Goal: Information Seeking & Learning: Learn about a topic

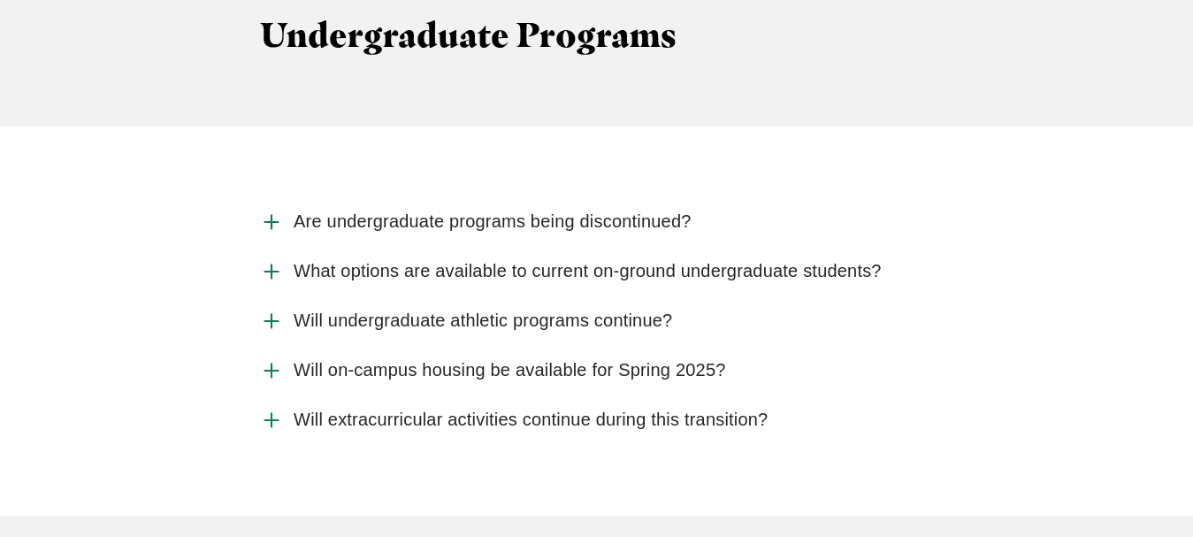
scroll to position [2518, 0]
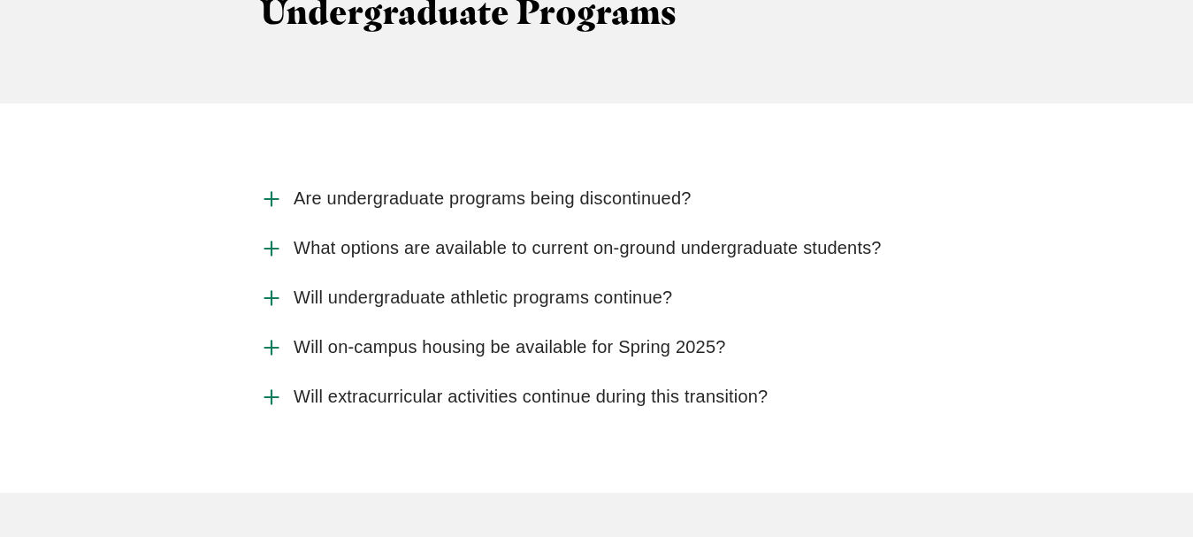
click at [653, 188] on span "Are undergraduate programs being discontinued?" at bounding box center [493, 199] width 398 height 22
click at [0, 0] on input "Are undergraduate programs being discontinued?" at bounding box center [0, 0] width 0 height 0
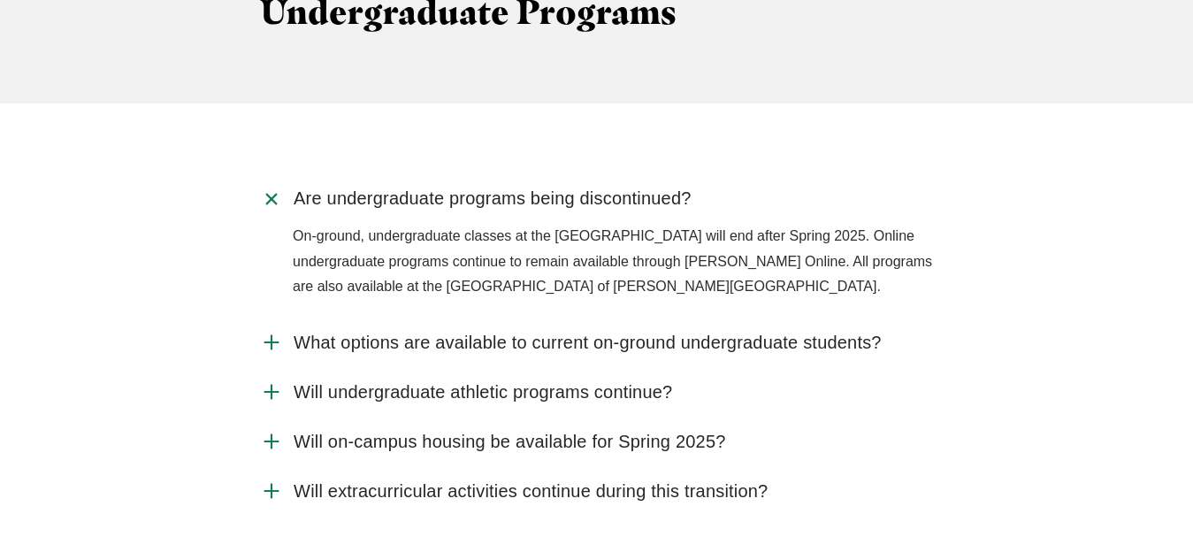
click at [959, 187] on div "Are undergraduate programs being discontinued? On-ground, undergraduate classes…" at bounding box center [597, 344] width 1132 height 341
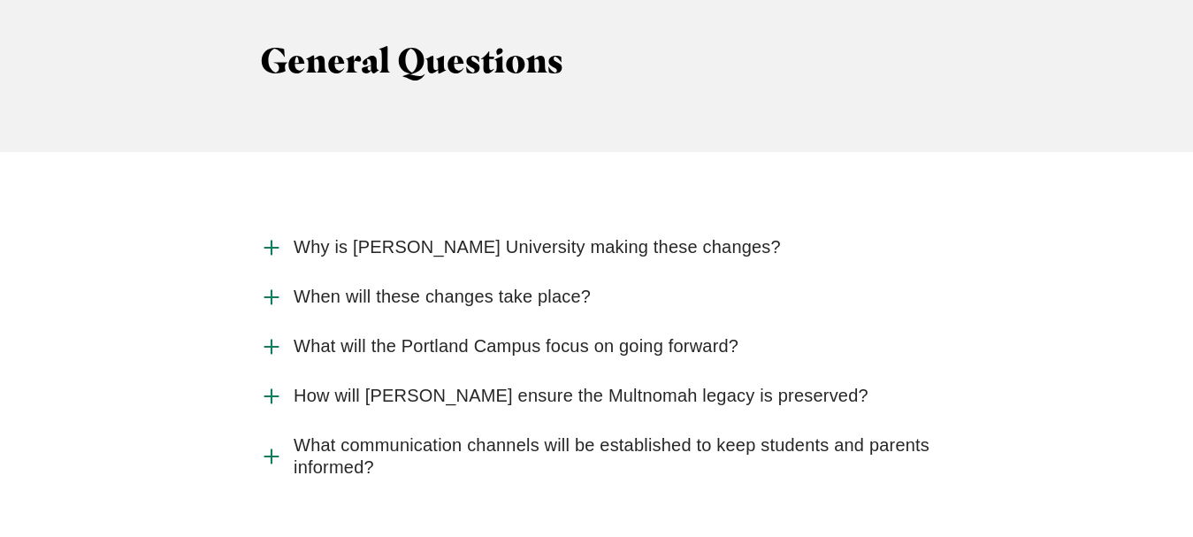
scroll to position [1889, 0]
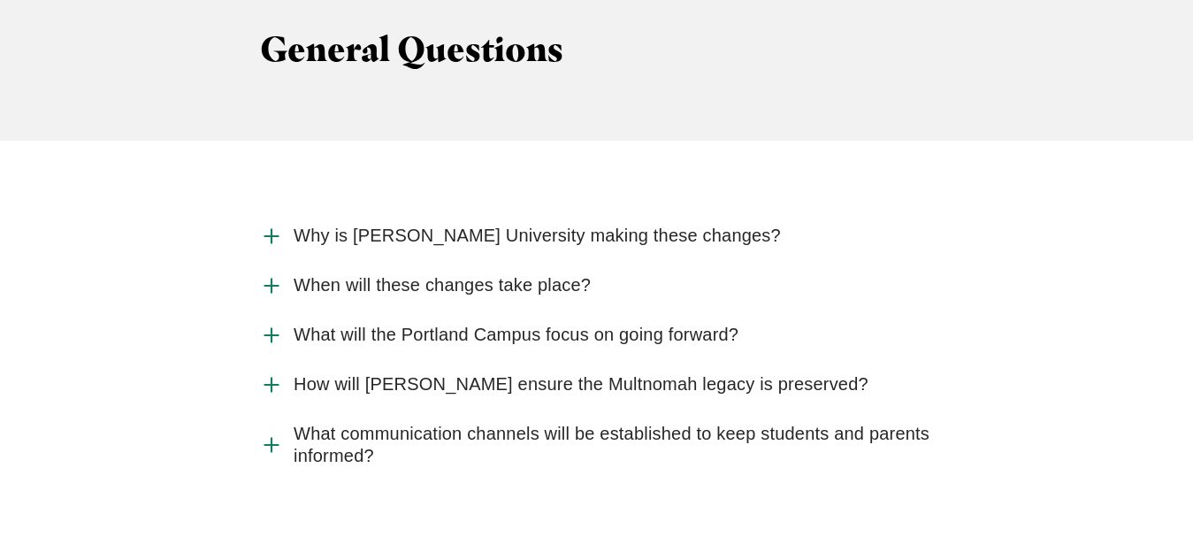
click at [644, 225] on span "Why is [PERSON_NAME] University making these changes?" at bounding box center [537, 236] width 487 height 22
click at [0, 0] on input "Why is [PERSON_NAME] University making these changes?" at bounding box center [0, 0] width 0 height 0
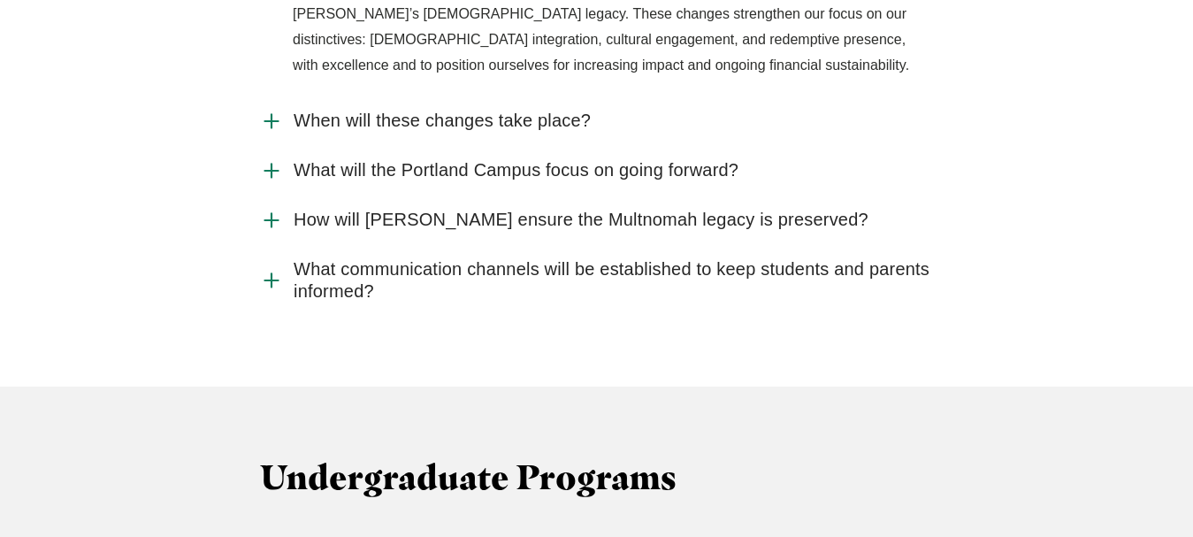
scroll to position [2222, 0]
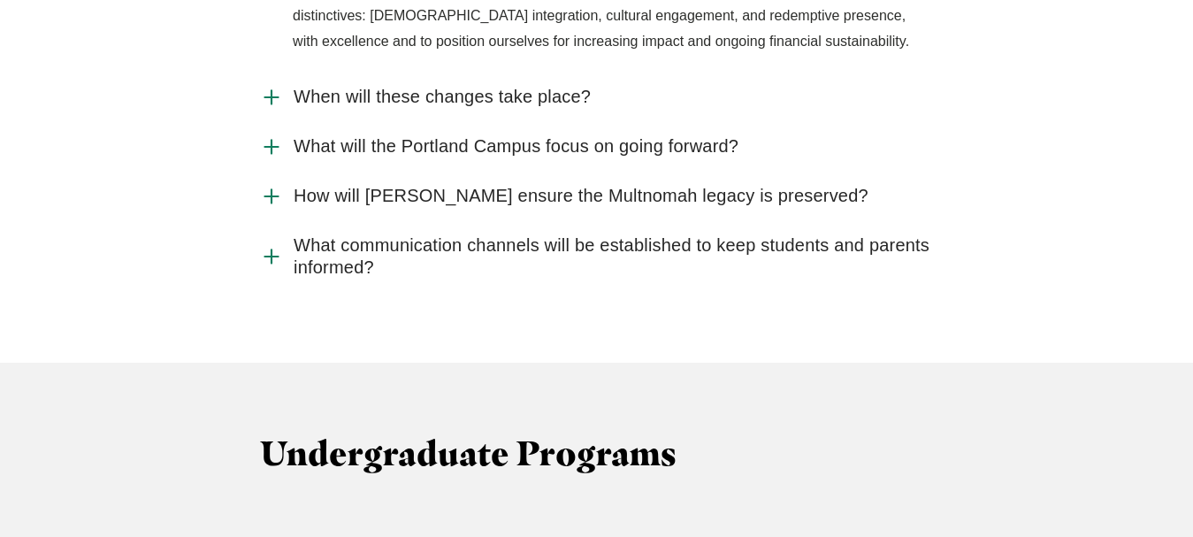
click at [642, 135] on span "What will the Portland Campus focus on going forward?" at bounding box center [516, 146] width 445 height 22
click at [0, 0] on input "What will the Portland Campus focus on going forward?" at bounding box center [0, 0] width 0 height 0
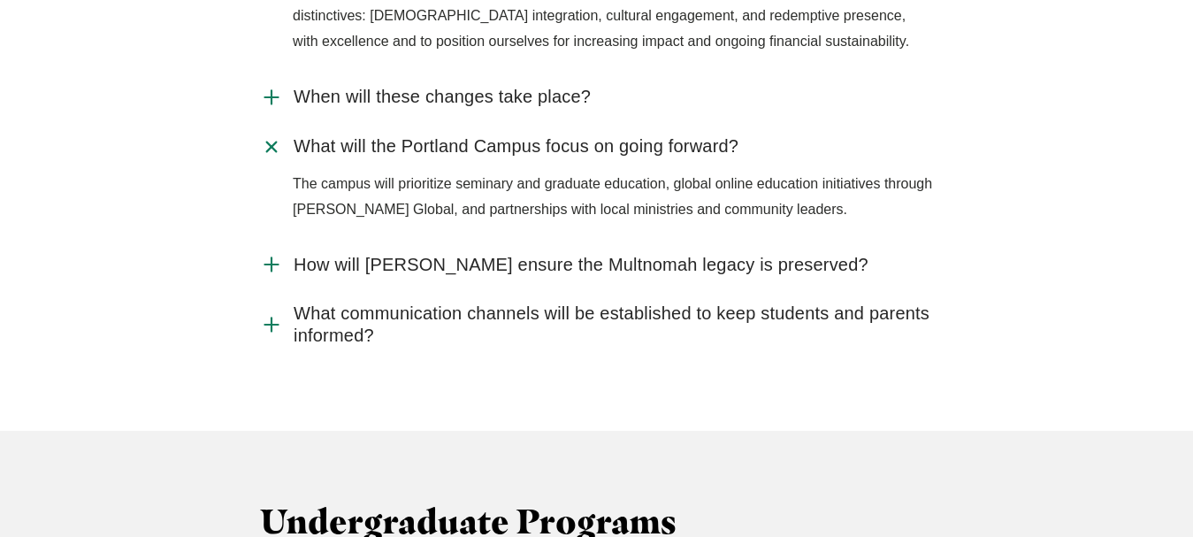
click at [709, 254] on span "How will [PERSON_NAME] ensure the Multnomah legacy is preserved?" at bounding box center [581, 265] width 575 height 22
click at [0, 0] on input "How will [PERSON_NAME] ensure the Multnomah legacy is preserved?" at bounding box center [0, 0] width 0 height 0
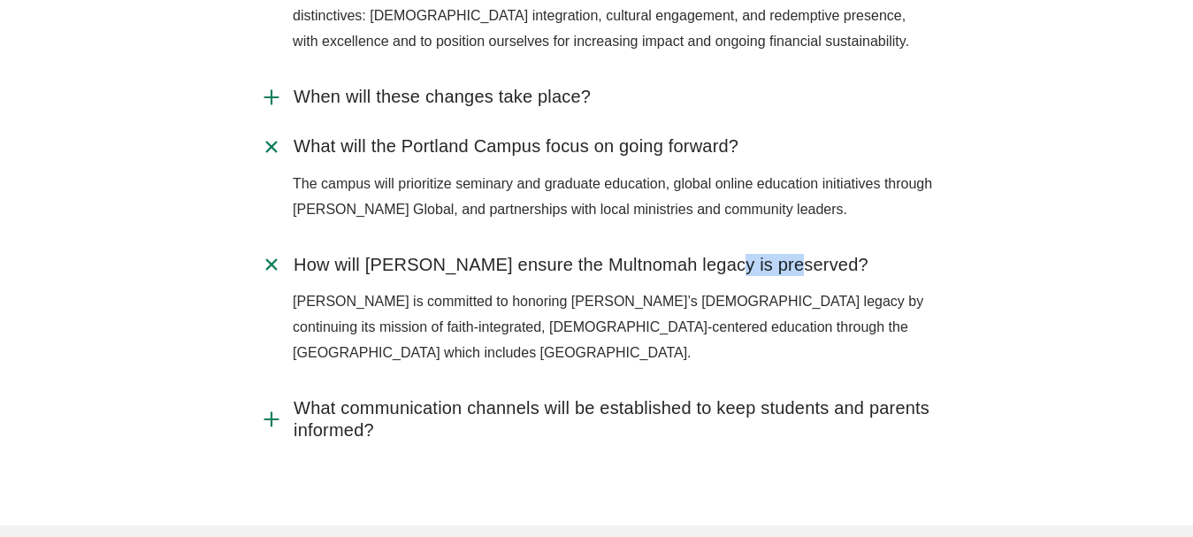
drag, startPoint x: 709, startPoint y: 204, endPoint x: 827, endPoint y: 182, distance: 120.6
click at [827, 240] on label "How will [PERSON_NAME] ensure the Multnomah legacy is preserved?" at bounding box center [596, 265] width 673 height 50
click at [953, 189] on div "Why is [PERSON_NAME] University making these changes? [PERSON_NAME][GEOGRAPHIC_…" at bounding box center [597, 166] width 1132 height 577
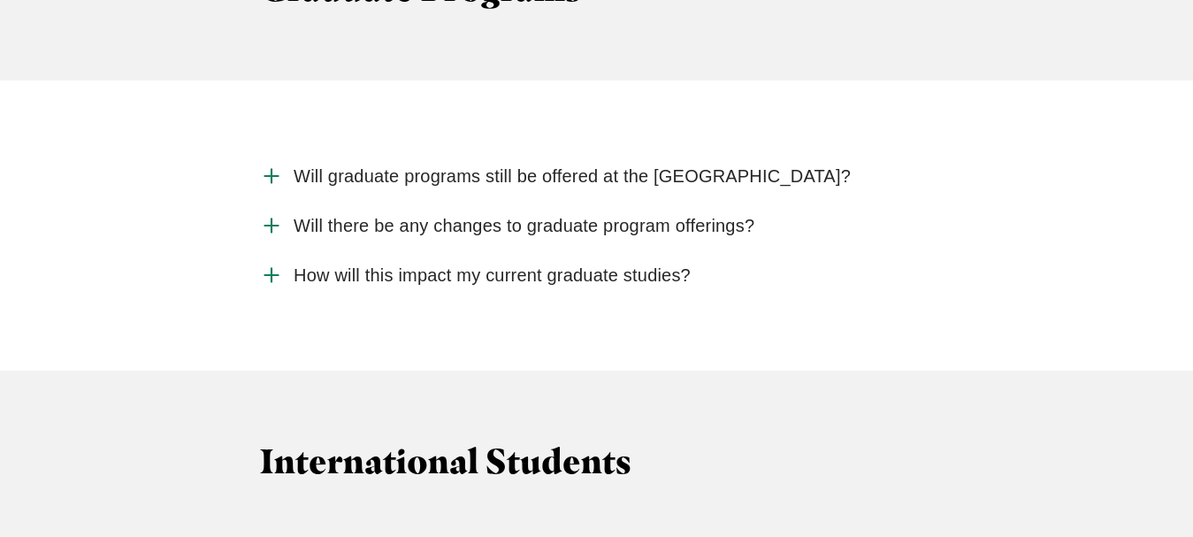
scroll to position [3551, 0]
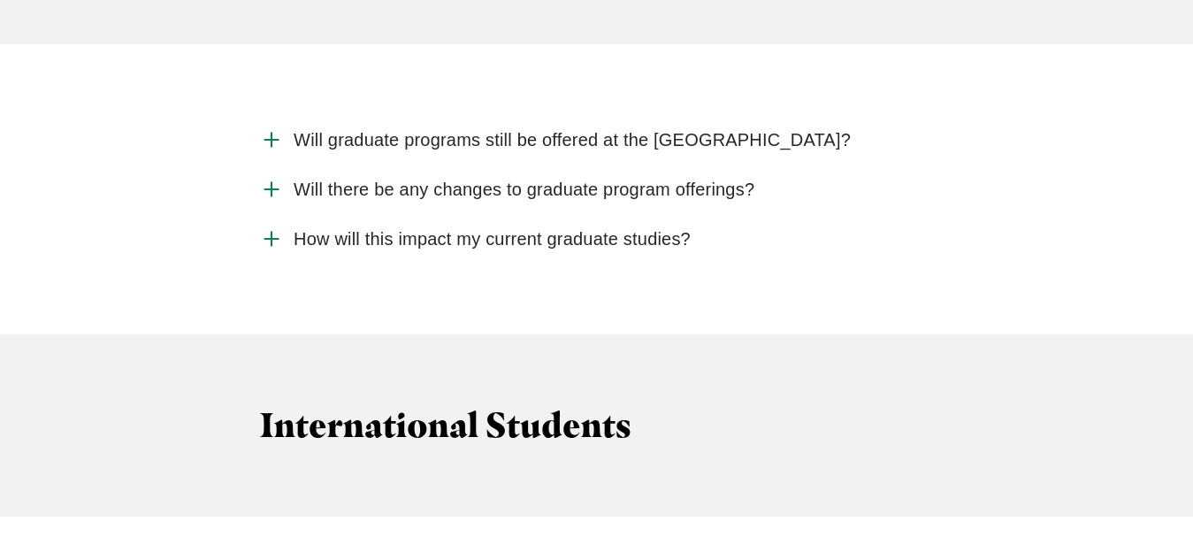
click at [670, 129] on span "Will graduate programs still be offered at the [GEOGRAPHIC_DATA]?" at bounding box center [572, 140] width 557 height 22
click at [0, 0] on input "Will graduate programs still be offered at the [GEOGRAPHIC_DATA]?" at bounding box center [0, 0] width 0 height 0
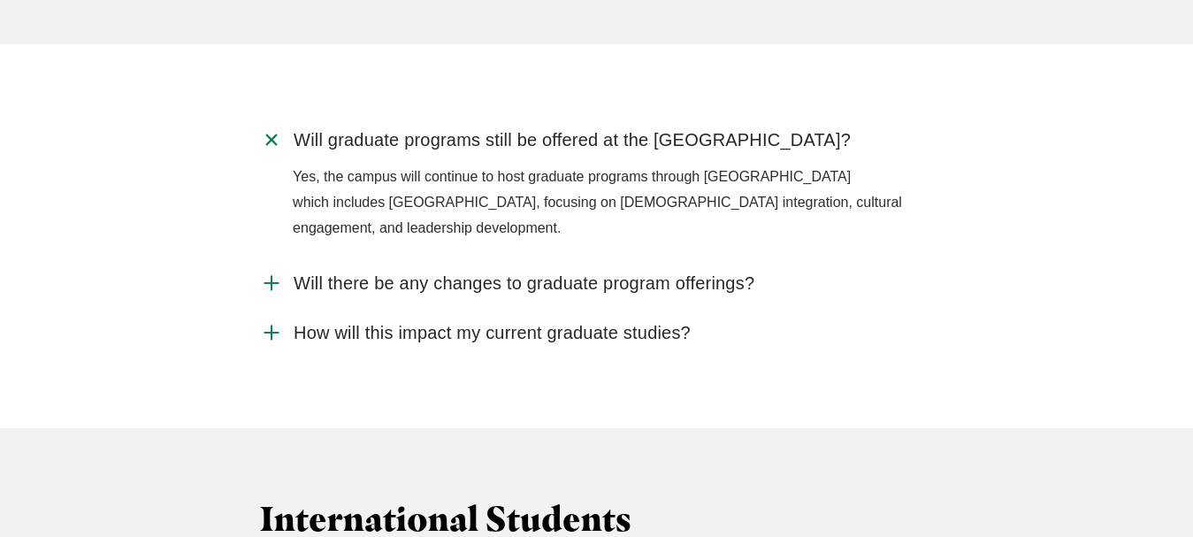
click at [715, 272] on span "Will there be any changes to graduate program offerings?" at bounding box center [524, 283] width 461 height 22
click at [0, 0] on input "Will there be any changes to graduate program offerings?" at bounding box center [0, 0] width 0 height 0
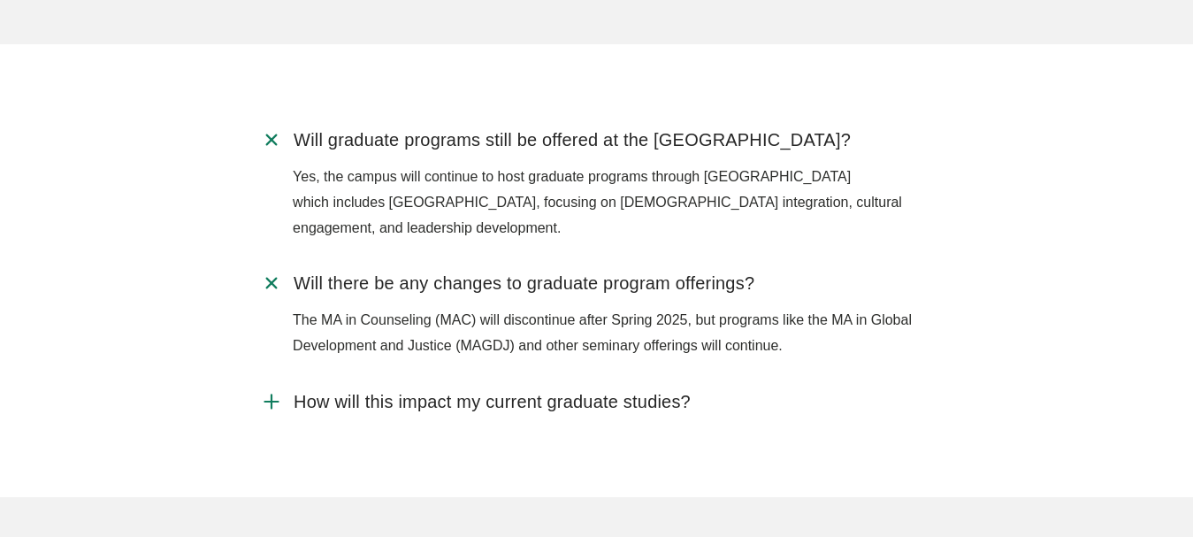
click at [663, 391] on span "How will this impact my current graduate studies?" at bounding box center [492, 402] width 397 height 22
click at [0, 0] on input "How will this impact my current graduate studies?" at bounding box center [0, 0] width 0 height 0
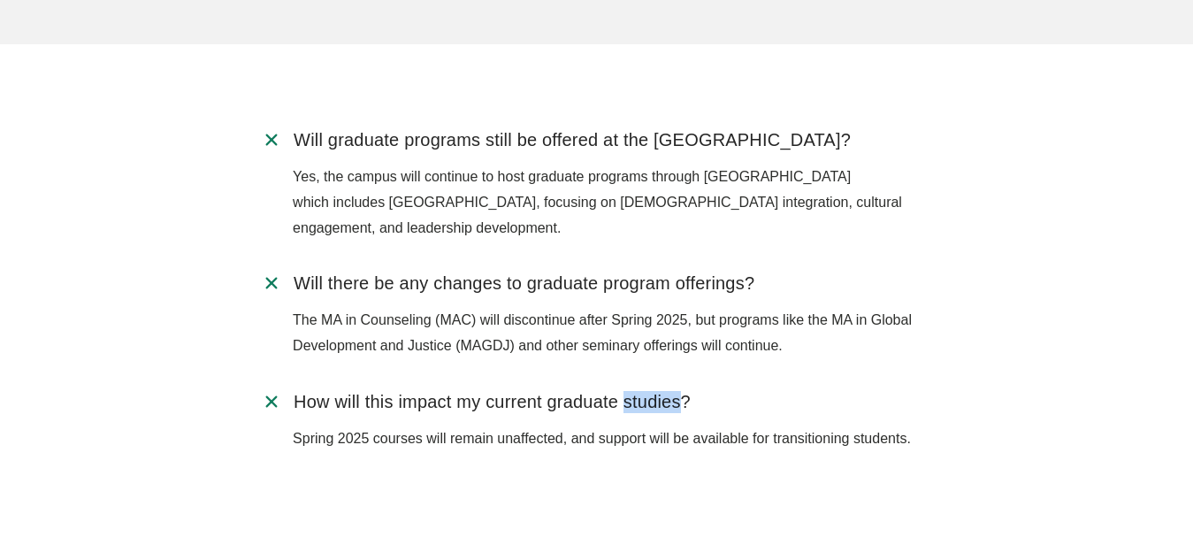
click at [663, 391] on span "How will this impact my current graduate studies?" at bounding box center [492, 402] width 397 height 22
click at [0, 0] on input "How will this impact my current graduate studies?" at bounding box center [0, 0] width 0 height 0
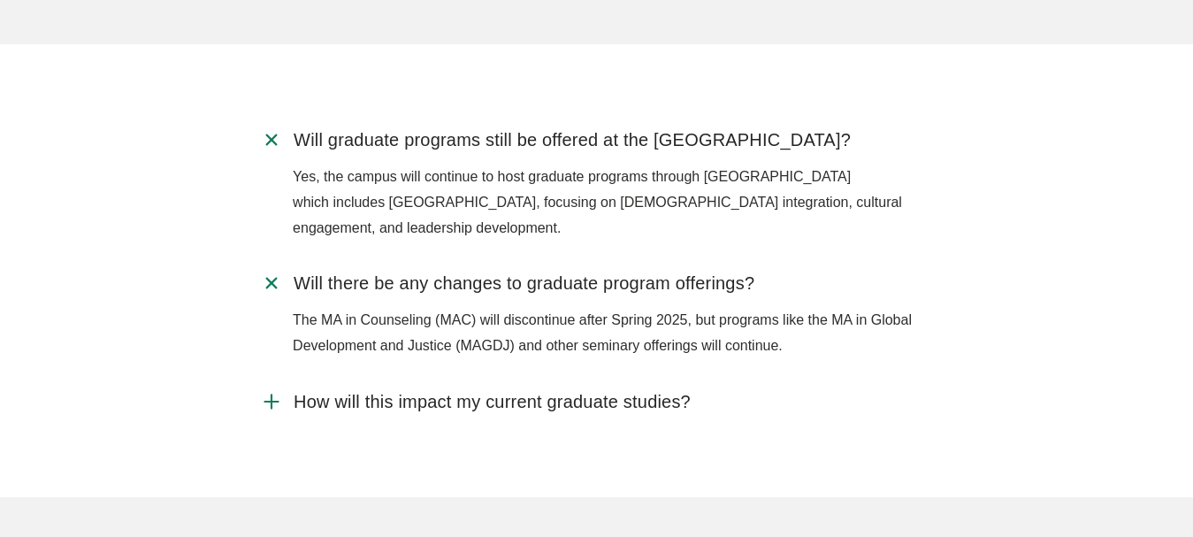
click at [509, 391] on span "How will this impact my current graduate studies?" at bounding box center [492, 402] width 397 height 22
click at [0, 0] on input "How will this impact my current graduate studies?" at bounding box center [0, 0] width 0 height 0
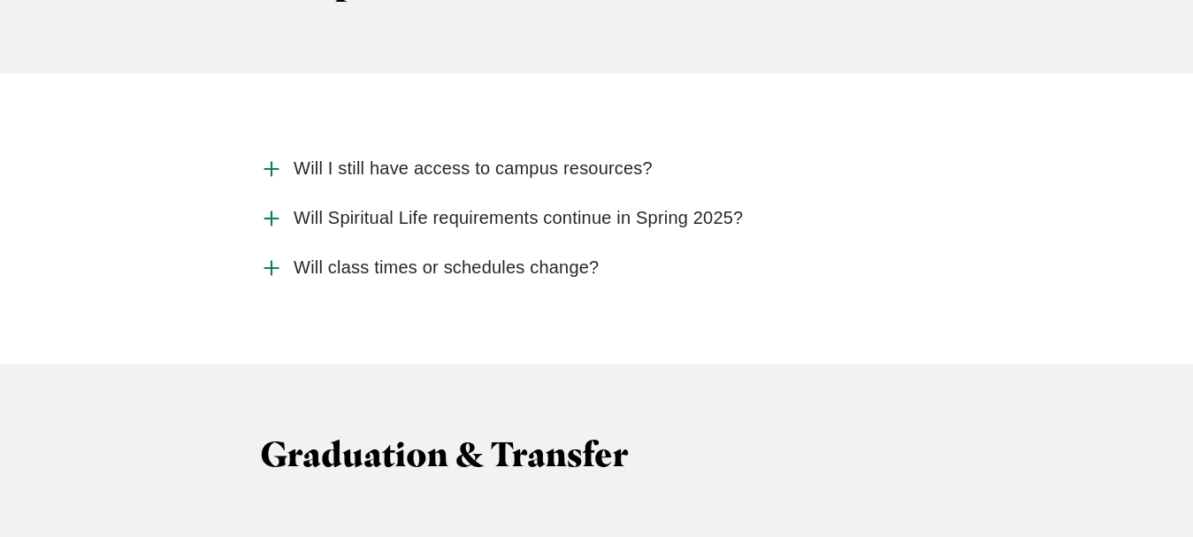
scroll to position [5109, 0]
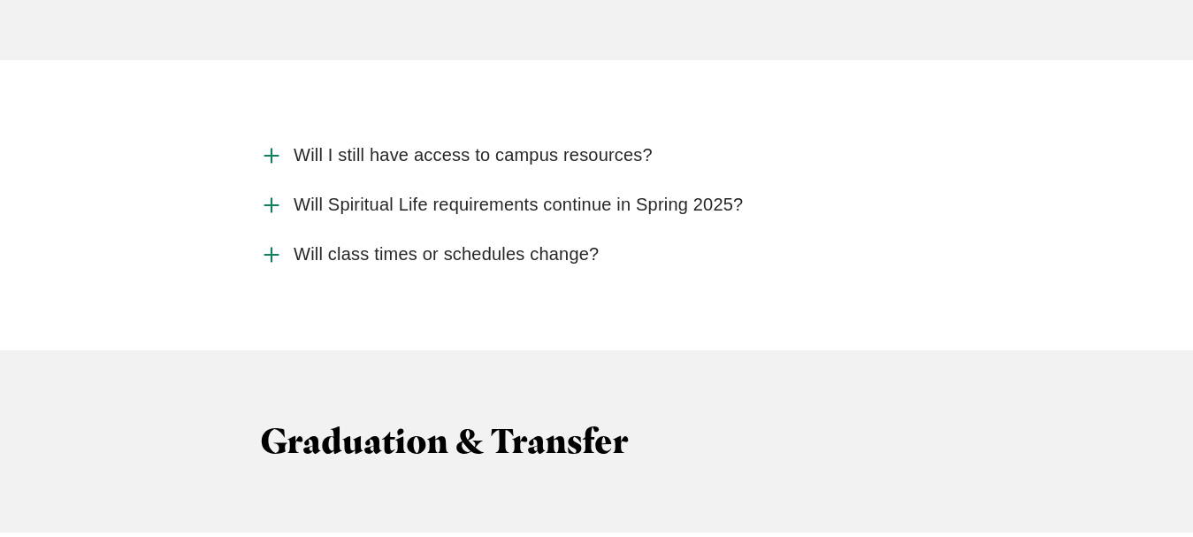
click at [542, 144] on span "Will I still have access to campus resources?" at bounding box center [473, 155] width 359 height 22
click at [0, 0] on input "Will I still have access to campus resources?" at bounding box center [0, 0] width 0 height 0
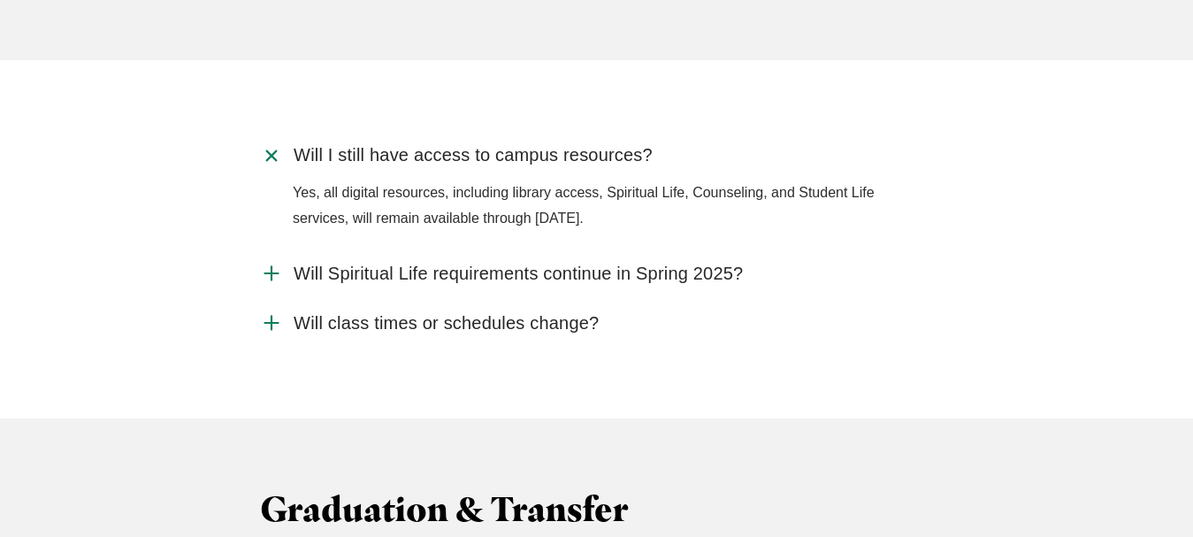
click at [671, 263] on span "Will Spiritual Life requirements continue in Spring 2025?" at bounding box center [518, 274] width 449 height 22
click at [0, 0] on input "Will Spiritual Life requirements continue in Spring 2025?" at bounding box center [0, 0] width 0 height 0
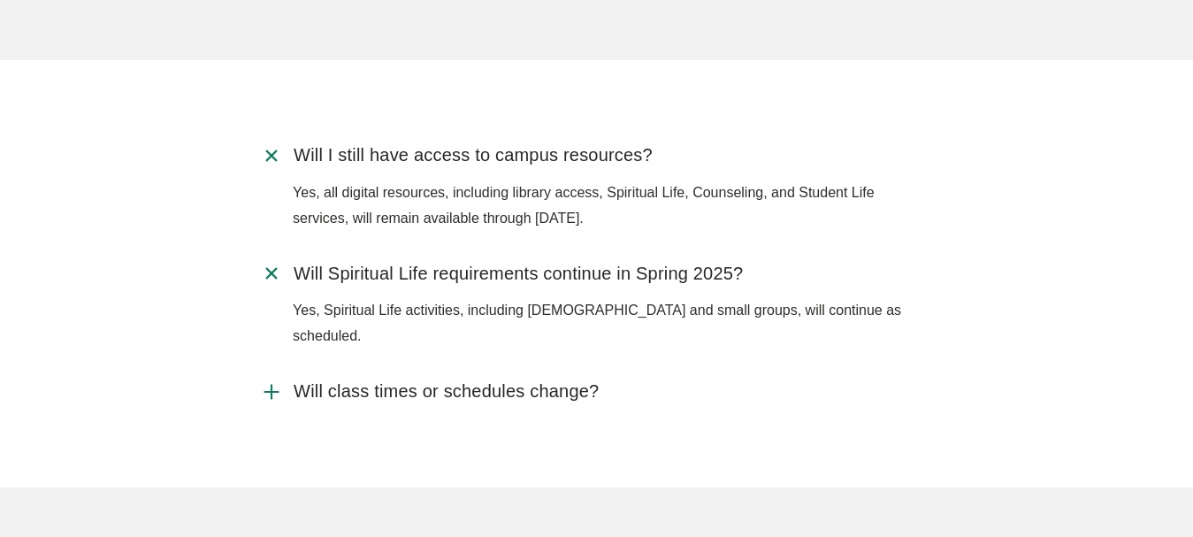
click at [554, 380] on span "Will class times or schedules change?" at bounding box center [446, 391] width 305 height 22
click at [0, 0] on input "Will class times or schedules change?" at bounding box center [0, 0] width 0 height 0
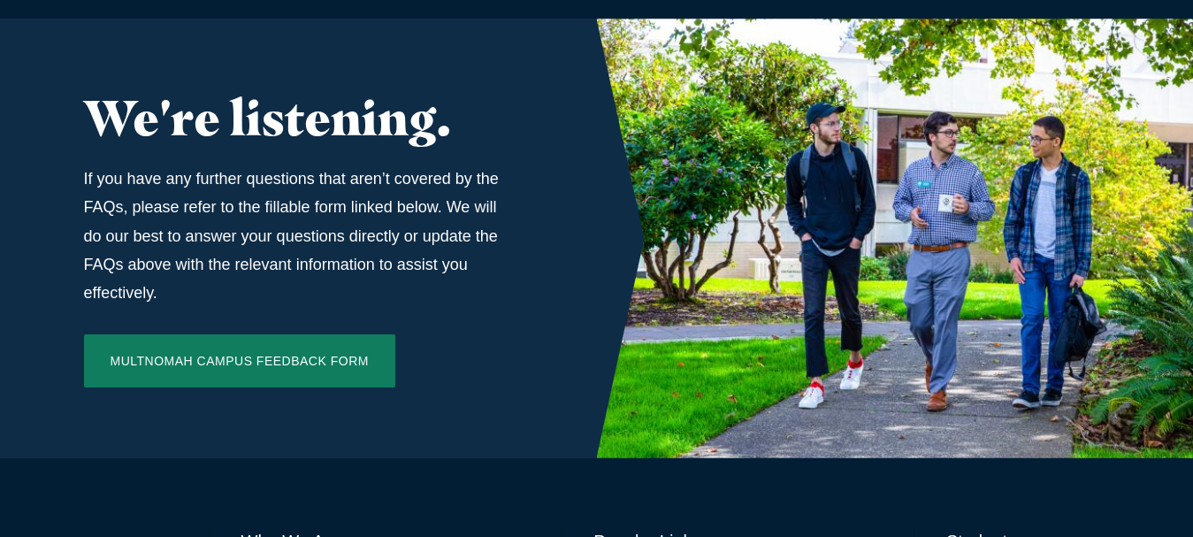
scroll to position [6811, 0]
